Goal: Task Accomplishment & Management: Complete application form

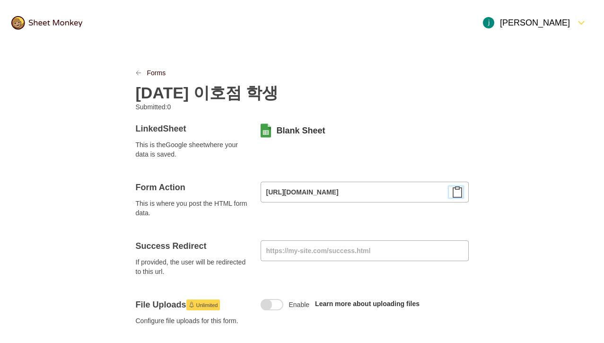
click at [75, 21] on img at bounding box center [46, 23] width 71 height 14
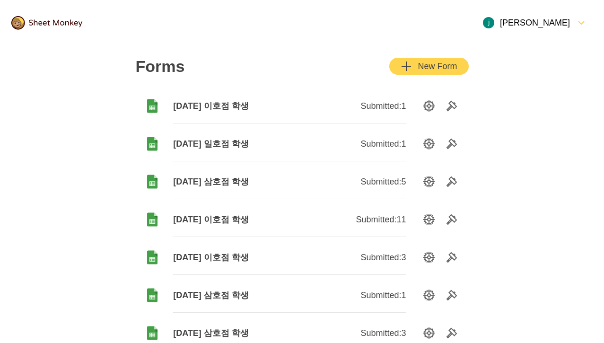
click at [415, 69] on div "button" at bounding box center [415, 65] width 6 height 11
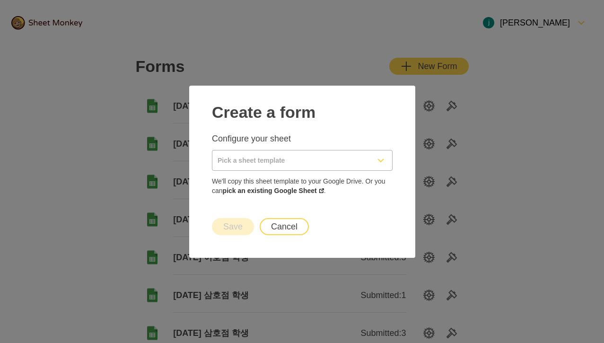
click at [373, 159] on div "Pick a sheet template" at bounding box center [302, 160] width 180 height 20
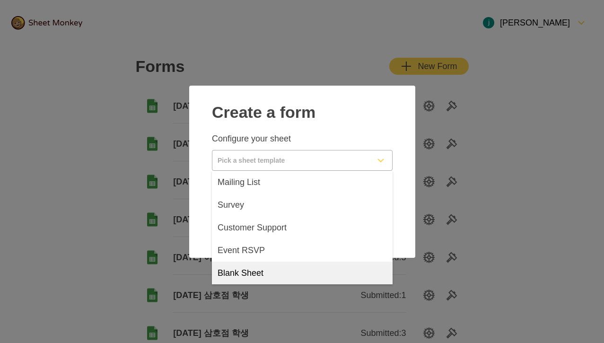
click at [263, 266] on div "Blank Sheet" at bounding box center [302, 272] width 181 height 23
type input "Blank Sheet"
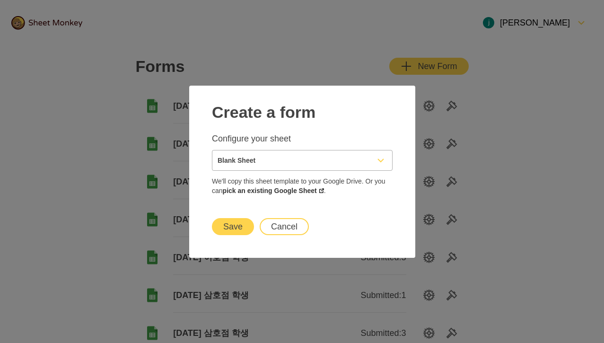
click at [236, 226] on button "Save" at bounding box center [233, 226] width 42 height 17
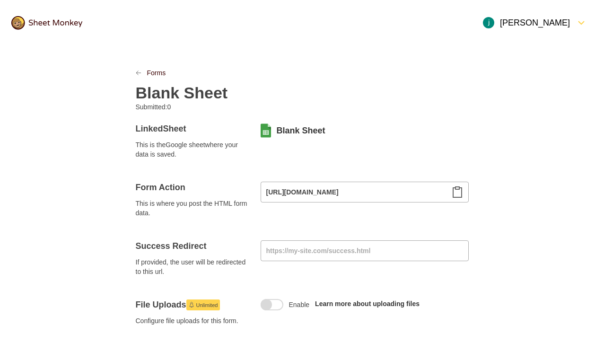
click at [181, 91] on h2 "Blank Sheet" at bounding box center [182, 92] width 92 height 19
click at [456, 190] on icon "Clipboard" at bounding box center [456, 191] width 11 height 11
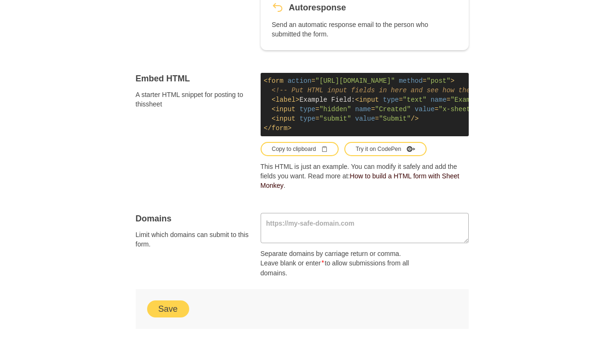
scroll to position [574, 0]
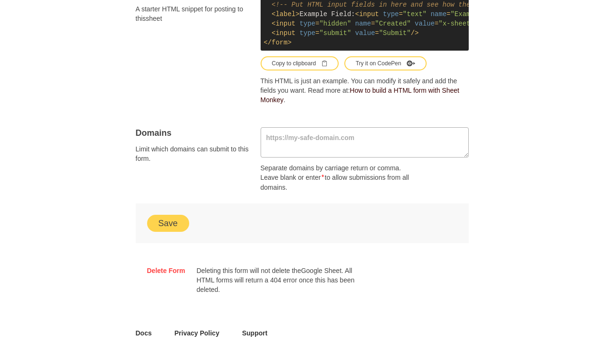
click at [185, 218] on button "Save" at bounding box center [168, 223] width 42 height 17
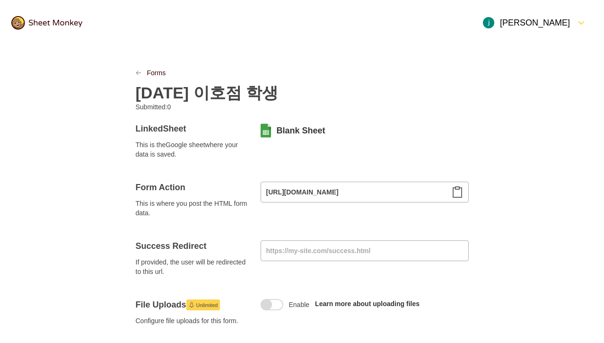
click at [239, 99] on h2 "[DATE] 이호점 학생" at bounding box center [207, 92] width 143 height 19
copy h2 "[DATE] 이호점 학생"
click at [286, 137] on div "Blank Sheet" at bounding box center [364, 130] width 208 height 15
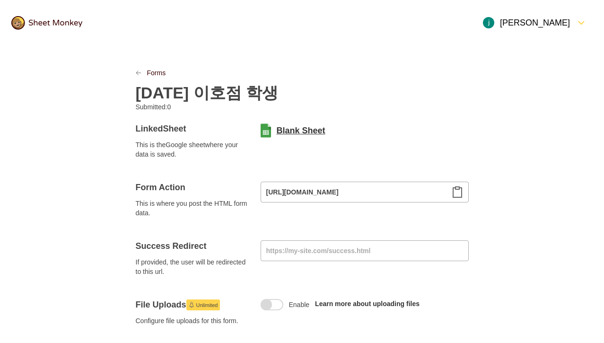
click at [286, 135] on link "Blank Sheet" at bounding box center [300, 130] width 49 height 11
click at [61, 28] on img at bounding box center [46, 23] width 71 height 14
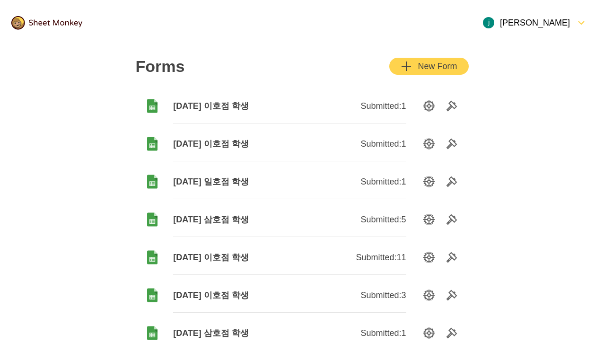
click at [419, 71] on div "New Form" at bounding box center [428, 65] width 56 height 11
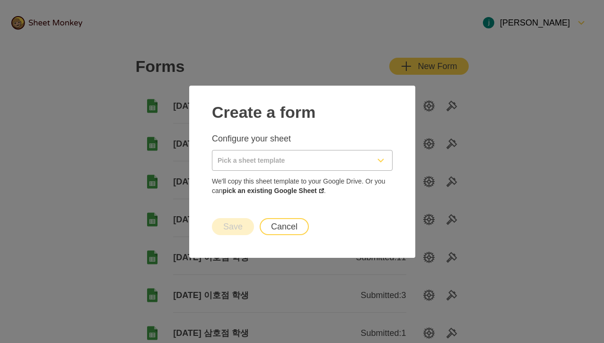
click at [357, 151] on input "Pick a sheet template" at bounding box center [290, 160] width 157 height 20
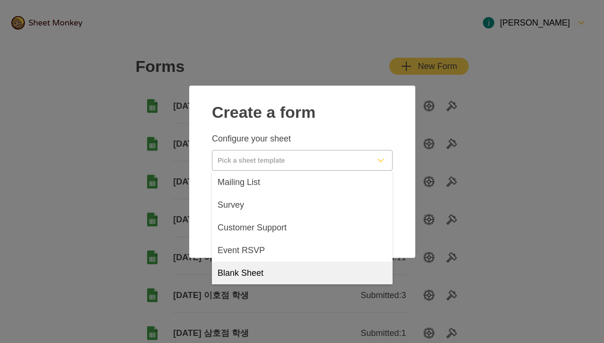
click at [284, 266] on div "Blank Sheet" at bounding box center [302, 272] width 181 height 23
type input "Blank Sheet"
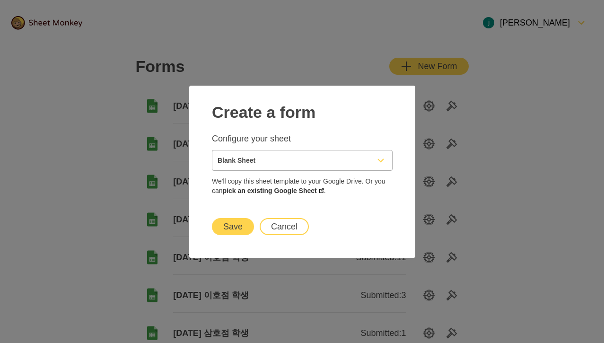
click at [232, 218] on button "Save" at bounding box center [233, 226] width 42 height 17
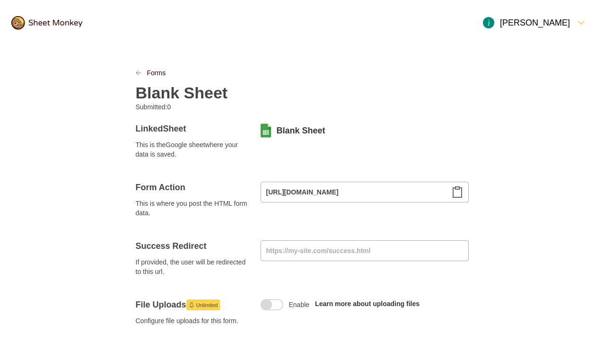
click at [207, 92] on h2 "Blank Sheet" at bounding box center [182, 92] width 92 height 19
click at [454, 193] on icon "Clipboard" at bounding box center [456, 191] width 11 height 11
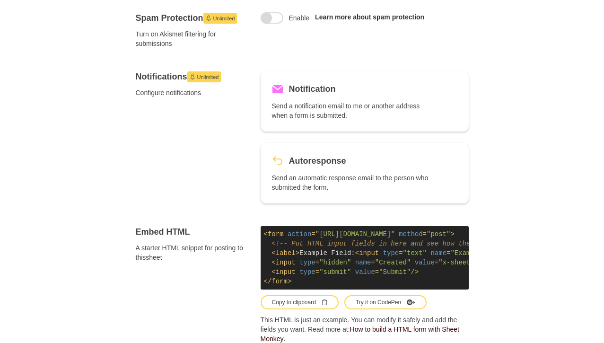
scroll to position [544, 0]
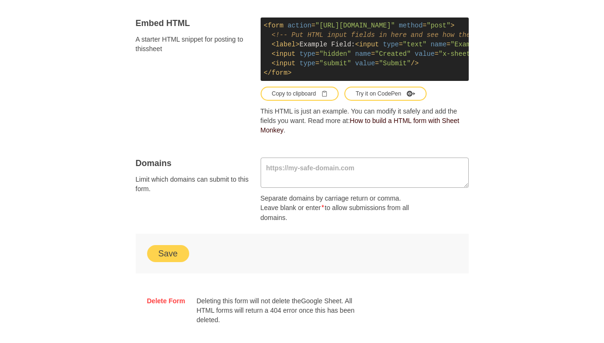
click at [158, 260] on button "Save" at bounding box center [168, 253] width 42 height 17
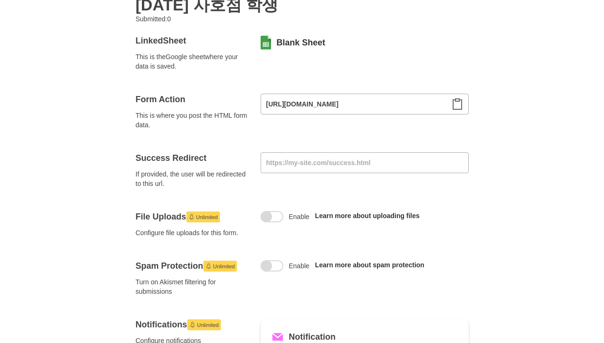
scroll to position [0, 0]
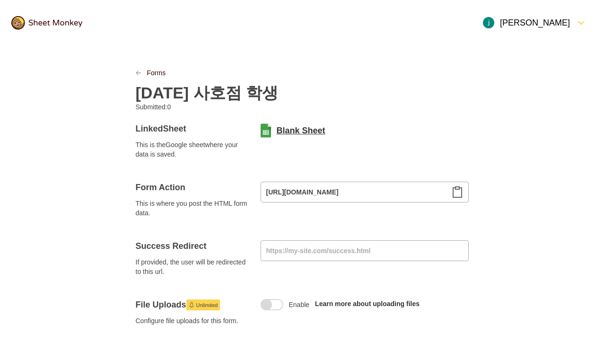
click at [285, 135] on link "Blank Sheet" at bounding box center [300, 130] width 49 height 11
click at [454, 196] on icon "Clipboard" at bounding box center [456, 191] width 11 height 11
click at [233, 90] on h2 "[DATE] 사호점 학생" at bounding box center [207, 92] width 143 height 19
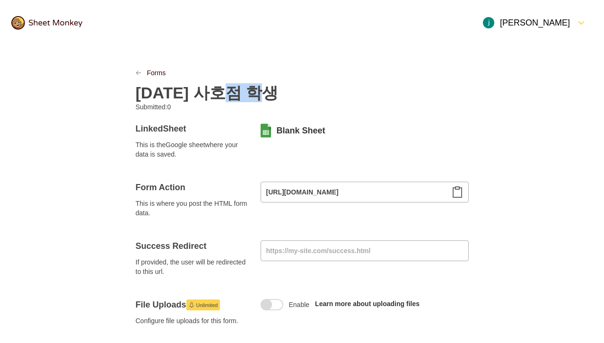
copy h2 "[DATE] 사호점 학생"
